Goal: Task Accomplishment & Management: Use online tool/utility

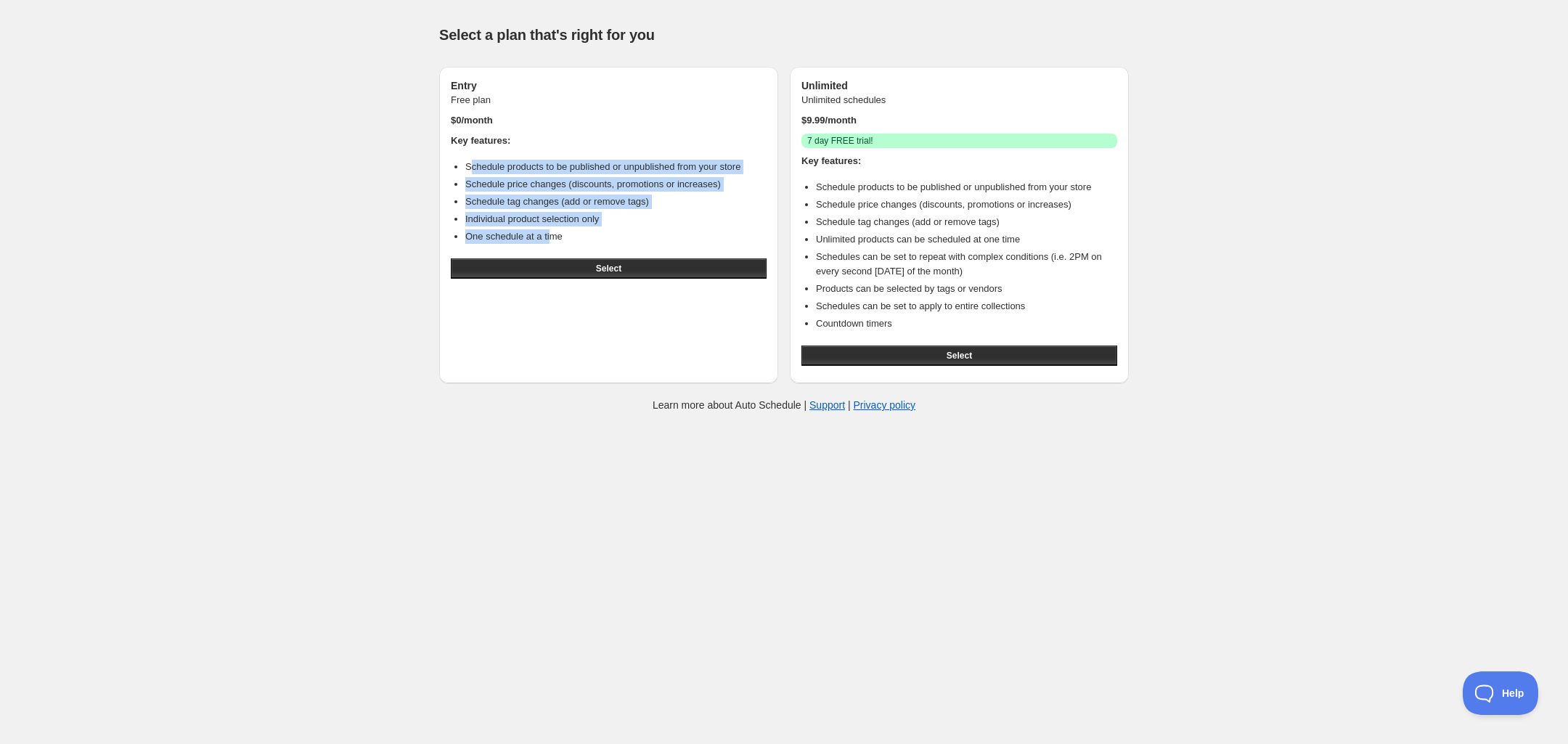
drag, startPoint x: 472, startPoint y: 162, endPoint x: 558, endPoint y: 236, distance: 113.5
click at [558, 236] on ul "Schedule products to be published or unpublished from your store Schedule price…" at bounding box center [609, 202] width 316 height 84
click at [558, 236] on li "One schedule at a time" at bounding box center [616, 236] width 301 height 15
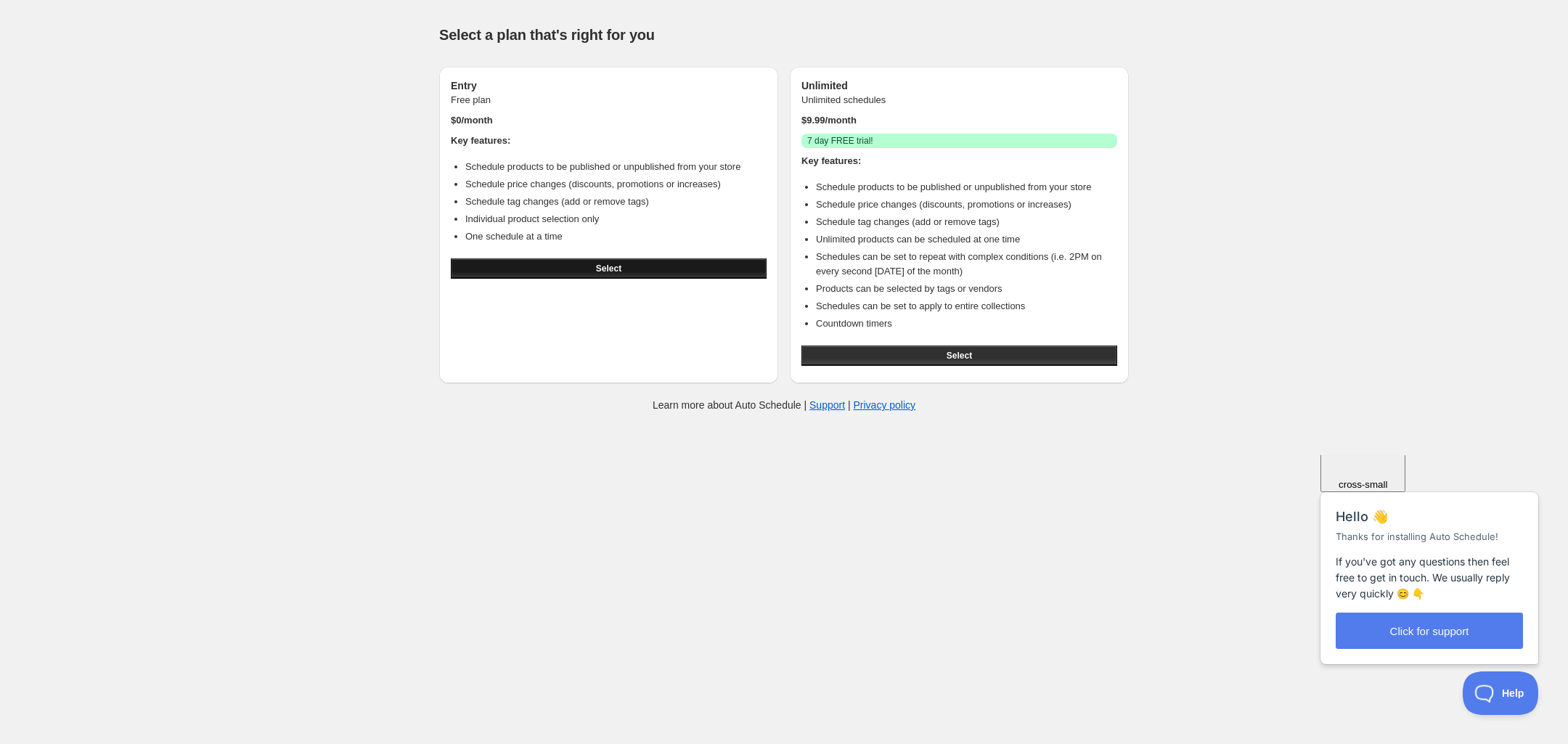
click at [523, 265] on button "Select" at bounding box center [609, 268] width 316 height 20
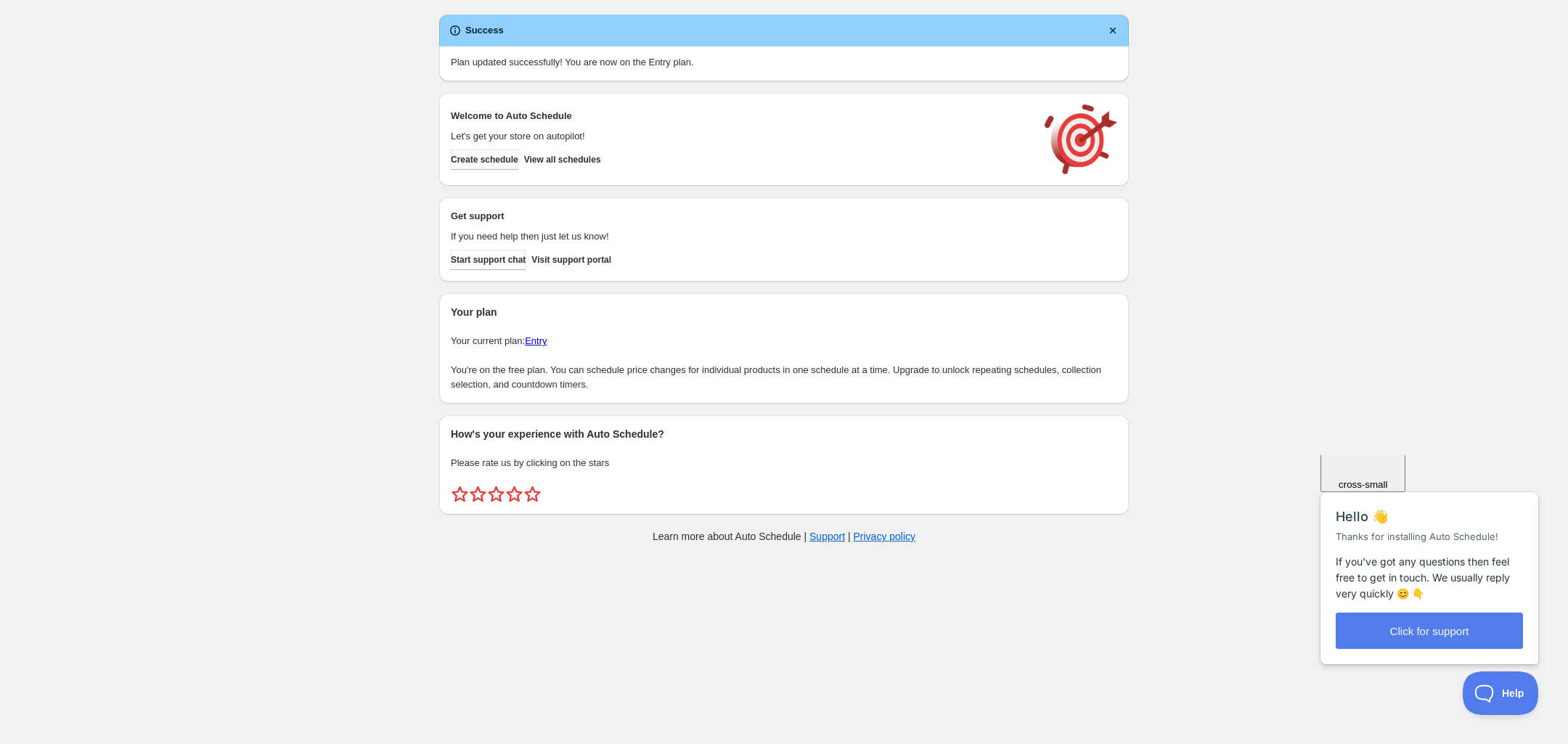
click at [494, 158] on span "Create schedule" at bounding box center [484, 160] width 67 height 12
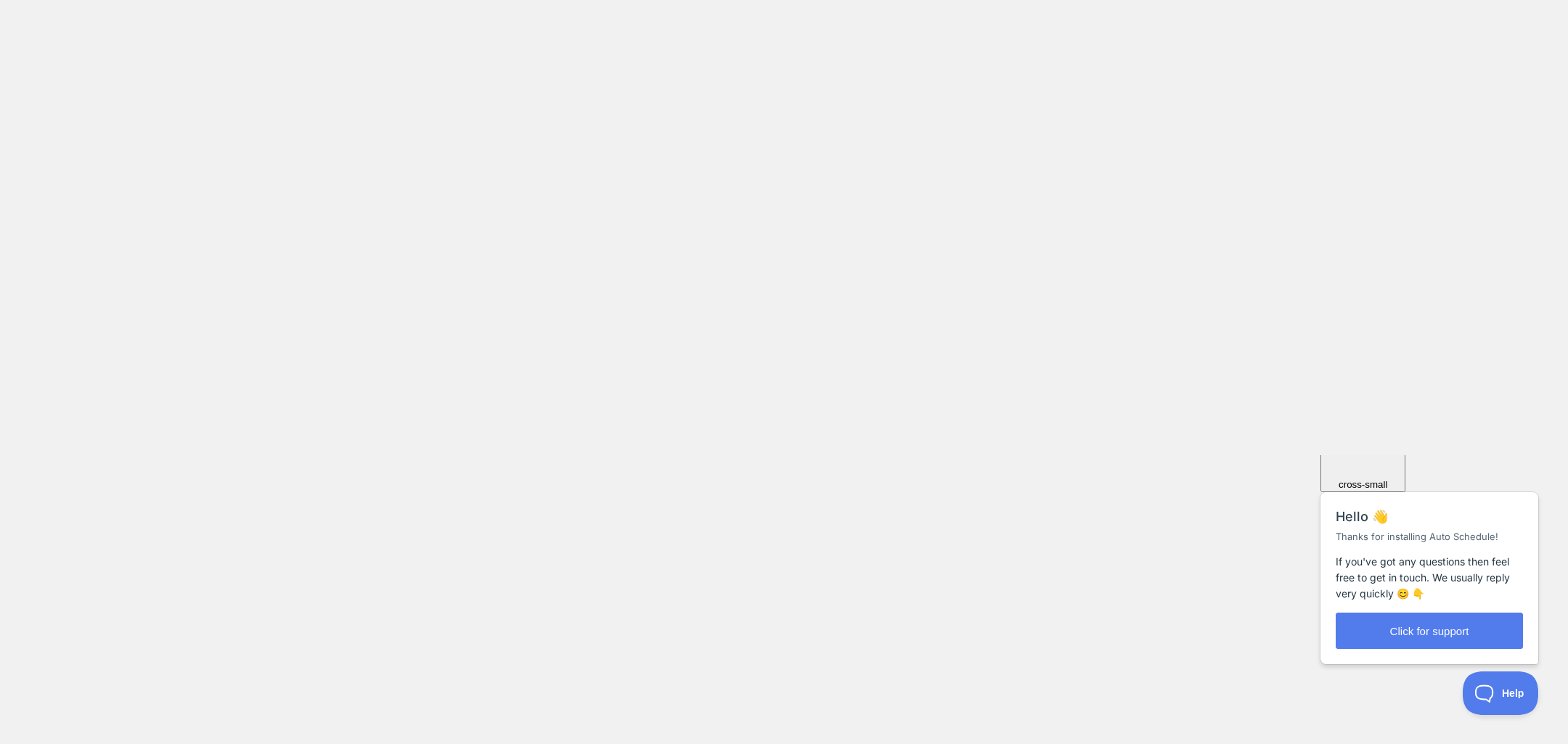
click at [1375, 402] on span "Close" at bounding box center [1363, 397] width 24 height 11
